Goal: Register for event/course

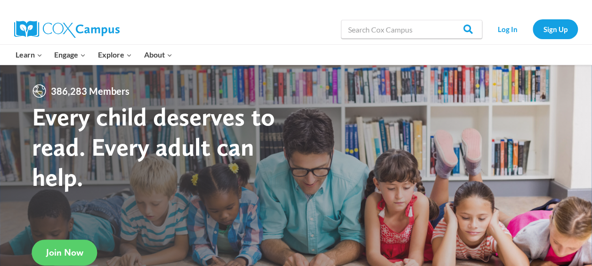
scroll to position [14, 0]
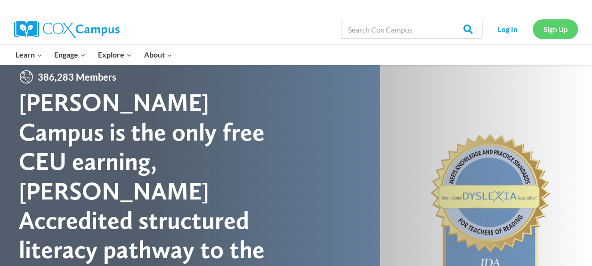
click at [561, 30] on link "Sign Up" at bounding box center [555, 28] width 45 height 19
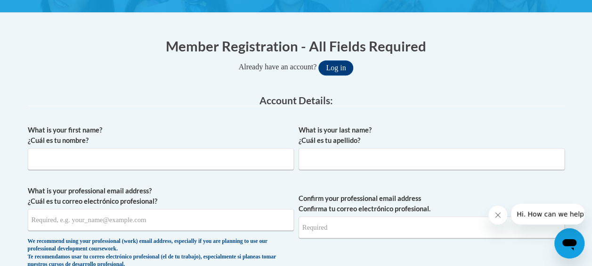
scroll to position [156, 0]
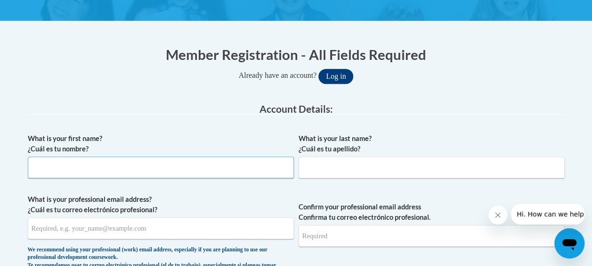
click at [151, 172] on input "What is your first name? ¿Cuál es tu nombre?" at bounding box center [161, 167] width 266 height 22
type input "Christina"
type input "Lamb"
type input "tinydancer0801@gmail.com"
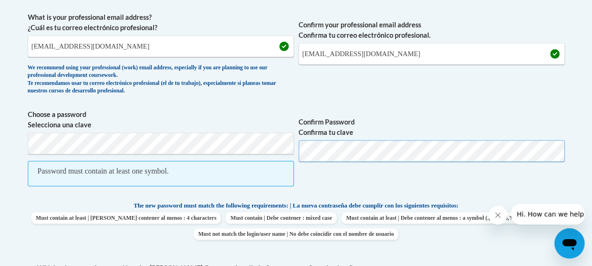
scroll to position [338, 0]
click at [19, 134] on body "This site uses cookies to help improve your learning experience. By continuing …" at bounding box center [296, 254] width 592 height 1184
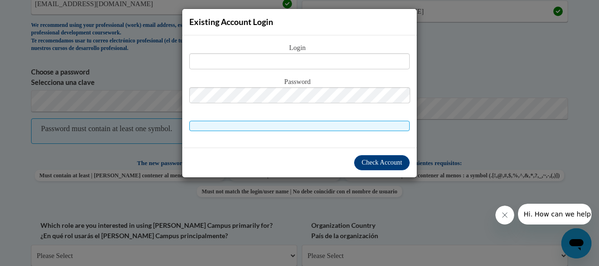
click at [429, 129] on div "Existing Account Login Login Password" at bounding box center [299, 133] width 599 height 266
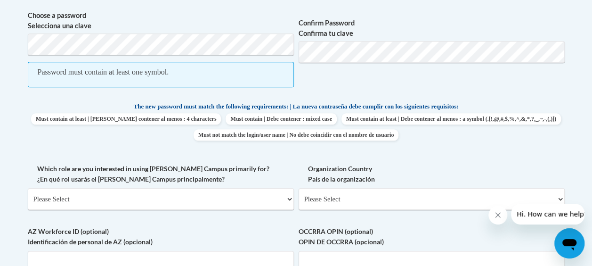
scroll to position [437, 0]
click at [242, 199] on select "Please Select College/University | Colegio/Universidad Community/Nonprofit Part…" at bounding box center [161, 198] width 266 height 22
select select "5a18ea06-2b54-4451-96f2-d152daf9eac5"
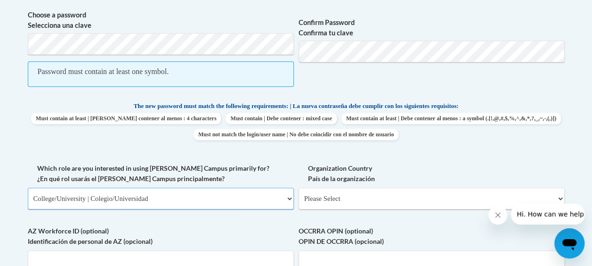
click at [28, 187] on select "Please Select College/University | Colegio/Universidad Community/Nonprofit Part…" at bounding box center [161, 198] width 266 height 22
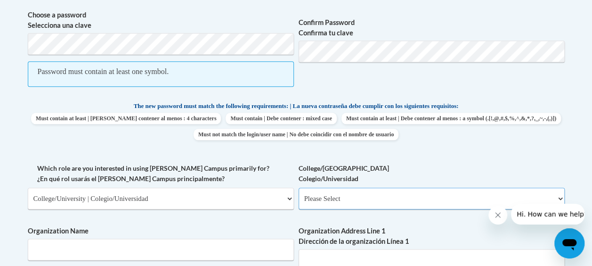
click at [343, 197] on select "Please Select College/University Staff | Empleado universitario College/Univers…" at bounding box center [432, 198] width 266 height 22
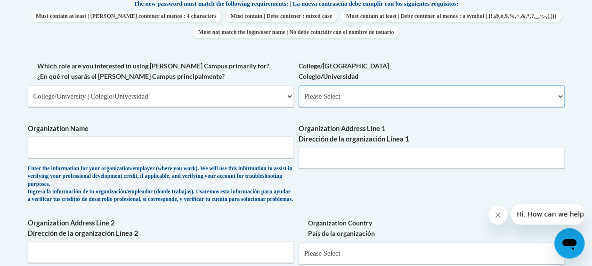
scroll to position [540, 0]
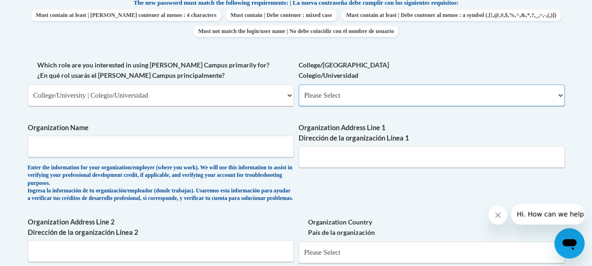
click at [342, 92] on select "Please Select College/University Staff | Empleado universitario College/Univers…" at bounding box center [432, 95] width 266 height 22
select select "99b32b07-cffc-426c-8bf6-0cd77760d84b"
click at [299, 84] on select "Please Select College/University Staff | Empleado universitario College/Univers…" at bounding box center [432, 95] width 266 height 22
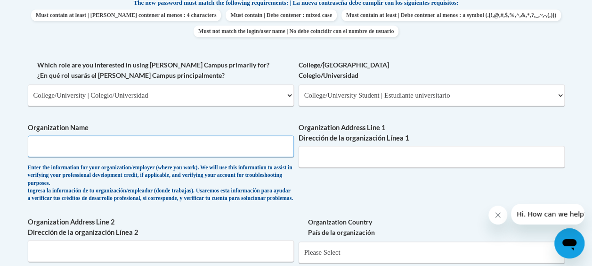
click at [180, 149] on input "Organization Name" at bounding box center [161, 146] width 266 height 22
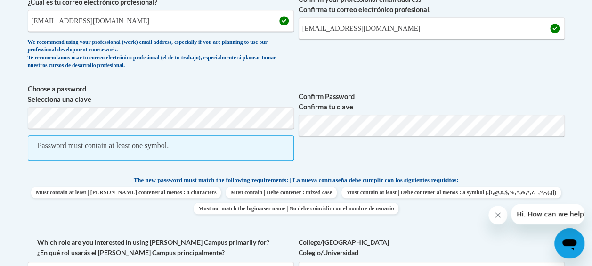
scroll to position [350, 0]
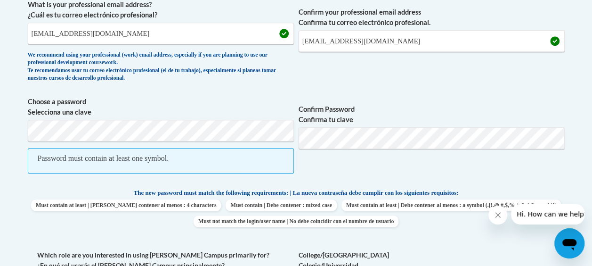
type input "Buffalo State University"
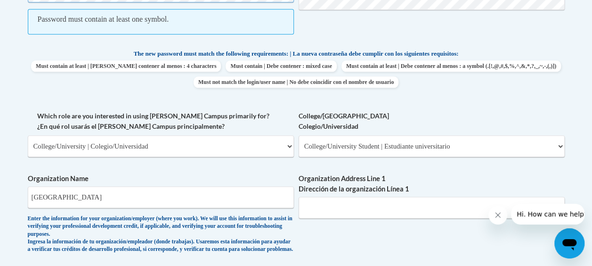
scroll to position [528, 0]
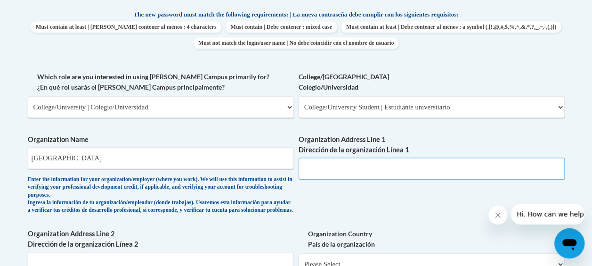
click at [374, 176] on input "Organization Address Line 1 Dirección de la organización Línea 1" at bounding box center [432, 168] width 266 height 22
paste input "1300 Elmwood Ave, Buffalo, NY 14222"
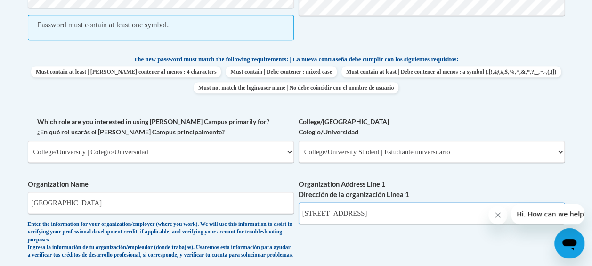
scroll to position [382, 0]
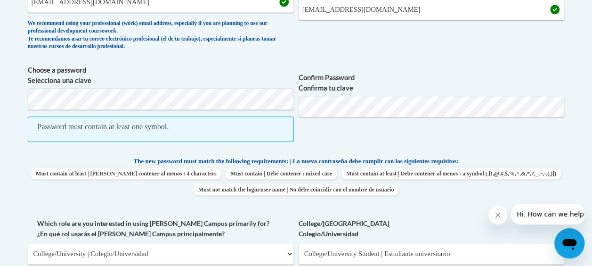
type input "1300 Elmwood Ave, Buffalo, NY 14222"
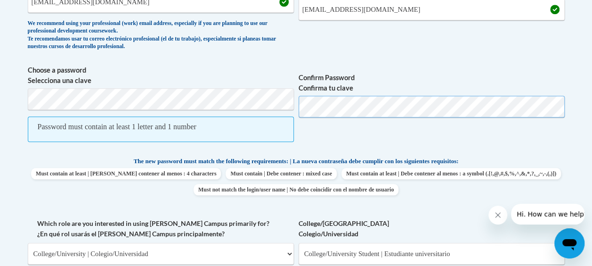
click at [297, 105] on span "Choose a password Selecciona una clave Password must contain at least 1 letter …" at bounding box center [296, 108] width 537 height 87
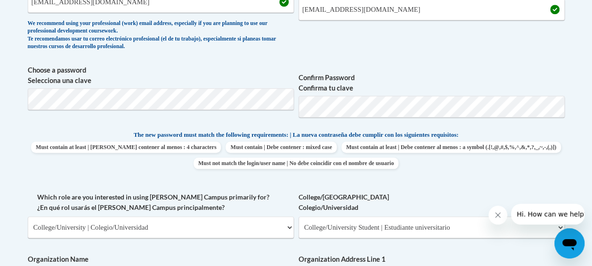
click at [433, 77] on label "Confirm Password Confirma tu clave" at bounding box center [432, 83] width 266 height 21
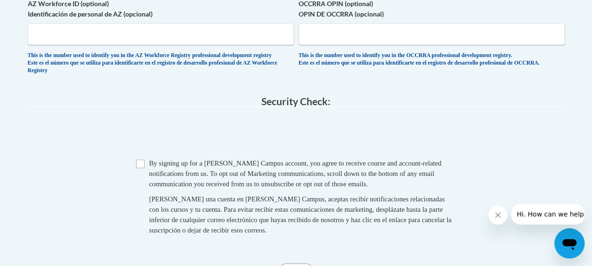
scroll to position [802, 0]
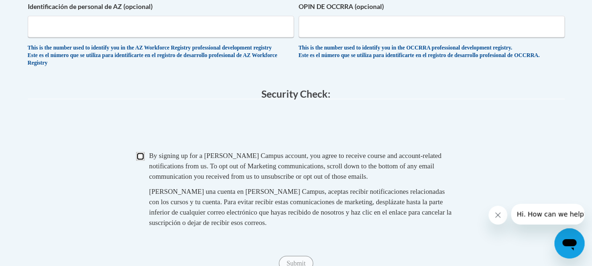
click at [144, 160] on input "Checkbox" at bounding box center [140, 156] width 8 height 8
checkbox input "true"
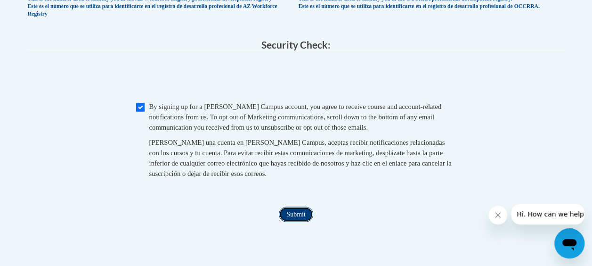
click at [281, 221] on input "Submit" at bounding box center [296, 213] width 34 height 15
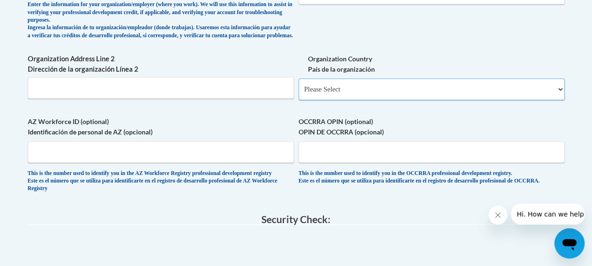
scroll to position [665, 0]
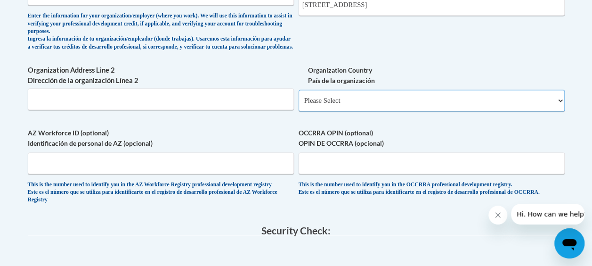
click at [338, 106] on select "Please Select United States | Estados Unidos Outside of the United States | Fue…" at bounding box center [432, 100] width 266 height 22
select select "ad49bcad-a171-4b2e-b99c-48b446064914"
click at [299, 97] on select "Please Select United States | Estados Unidos Outside of the United States | Fue…" at bounding box center [432, 100] width 266 height 22
select select
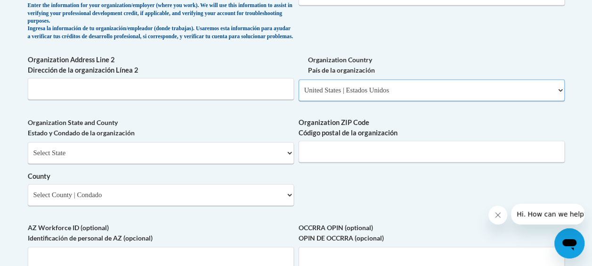
scroll to position [675, 0]
click at [131, 163] on select "Select State Alabama Alaska Arizona Arkansas California Colorado Connecticut De…" at bounding box center [161, 153] width 266 height 22
select select "New York"
click at [28, 149] on select "Select State Alabama Alaska Arizona Arkansas California Colorado Connecticut De…" at bounding box center [161, 153] width 266 height 22
click at [346, 162] on input "Organization ZIP Code Código postal de la organización" at bounding box center [432, 151] width 266 height 22
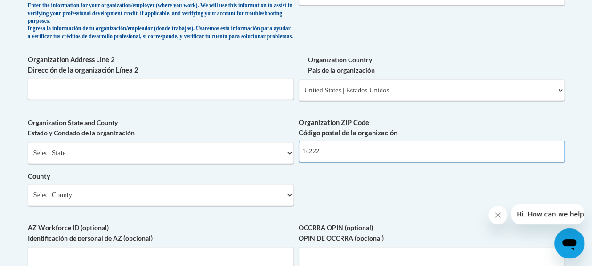
type input "14222"
click at [266, 204] on select "Select County Albany Allegany Bronx Broome Cattaraugus Cayuga Chautauqua Chemun…" at bounding box center [161, 195] width 266 height 22
select select "Erie"
click at [28, 191] on select "Select County Albany Allegany Bronx Broome Cattaraugus Cayuga Chautauqua Chemun…" at bounding box center [161, 195] width 266 height 22
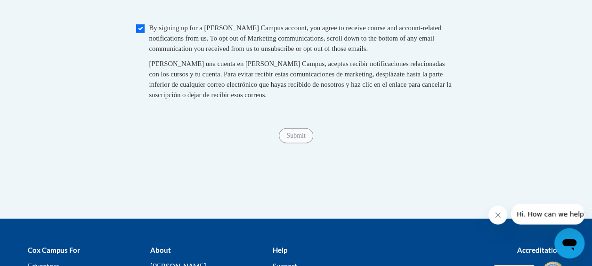
scroll to position [1034, 0]
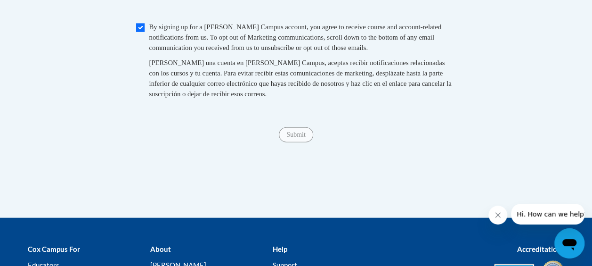
click at [278, 142] on div "Submit Submit" at bounding box center [296, 134] width 537 height 15
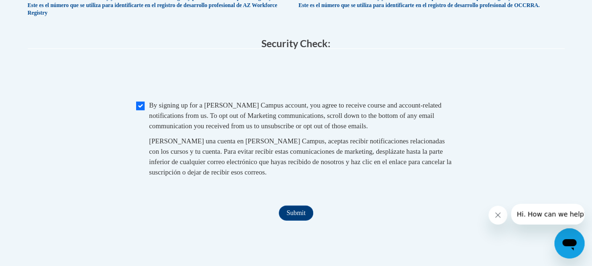
scroll to position [956, 0]
click at [299, 220] on input "Submit" at bounding box center [296, 212] width 34 height 15
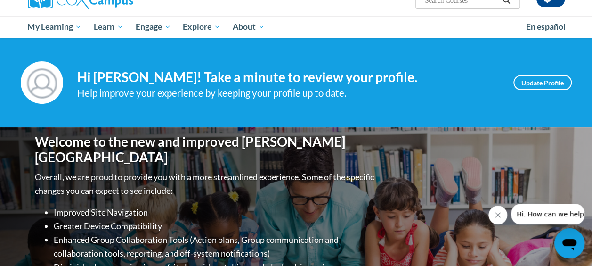
scroll to position [84, 0]
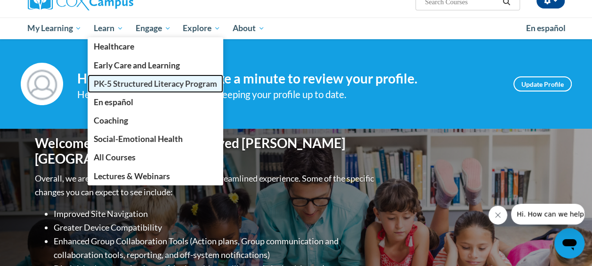
click at [120, 80] on span "PK-5 Structured Literacy Program" at bounding box center [155, 84] width 123 height 10
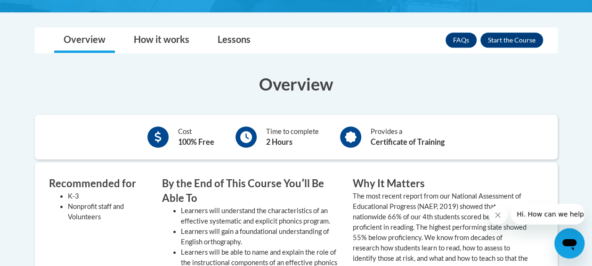
scroll to position [269, 0]
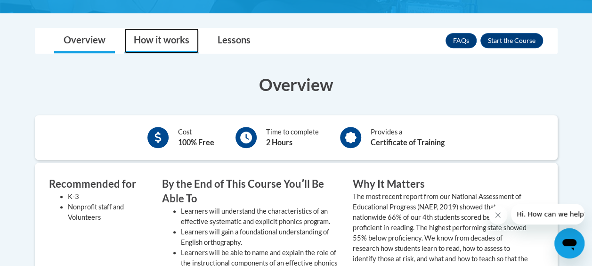
click at [166, 38] on link "How it works" at bounding box center [161, 40] width 74 height 25
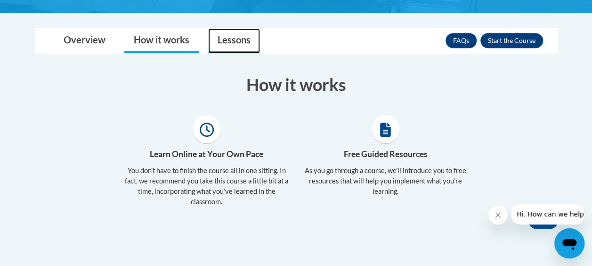
click at [220, 41] on link "Lessons" at bounding box center [234, 40] width 52 height 25
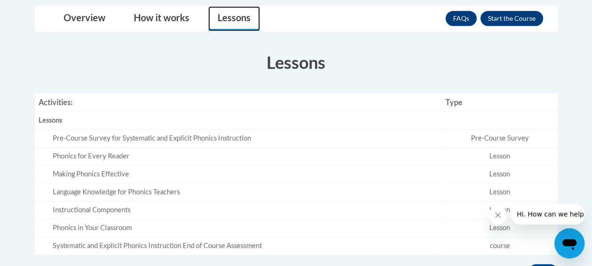
scroll to position [291, 0]
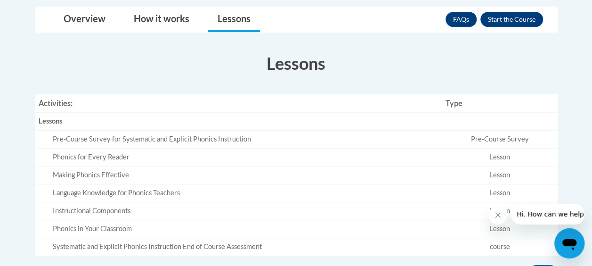
click at [215, 135] on div "Pre-Course Survey for Systematic and Explicit Phonics Instruction" at bounding box center [246, 139] width 386 height 10
click at [487, 126] on th "Empty" at bounding box center [499, 122] width 115 height 18
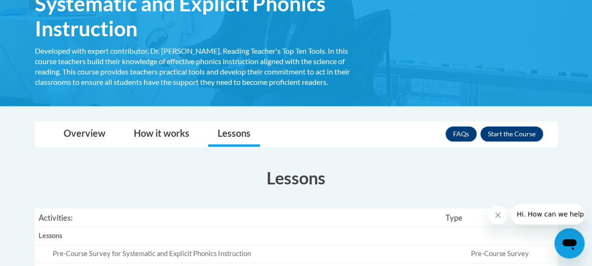
scroll to position [171, 0]
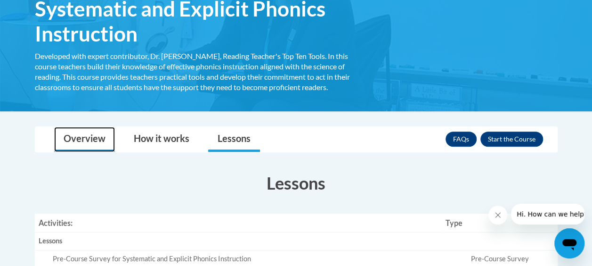
click at [93, 131] on link "Overview" at bounding box center [84, 139] width 61 height 25
